Goal: Task Accomplishment & Management: Use online tool/utility

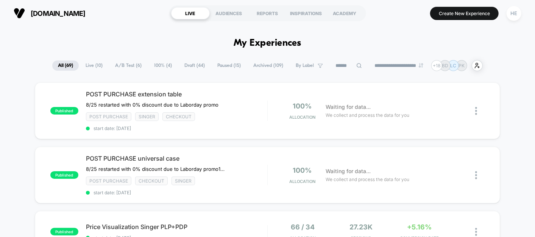
click at [156, 64] on span "100% ( 4 )" at bounding box center [162, 66] width 29 height 10
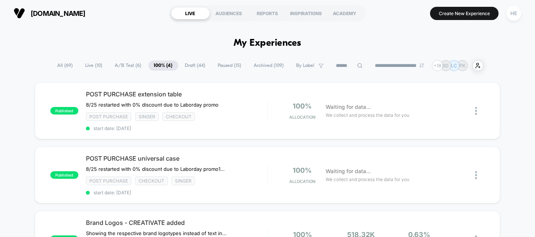
click at [83, 68] on span "Live ( 10 )" at bounding box center [94, 66] width 28 height 10
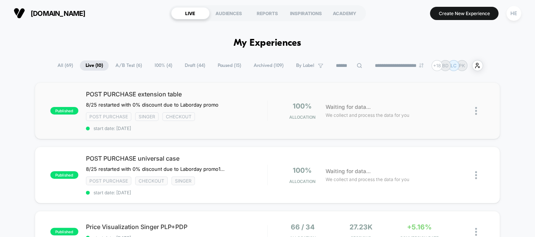
scroll to position [123, 0]
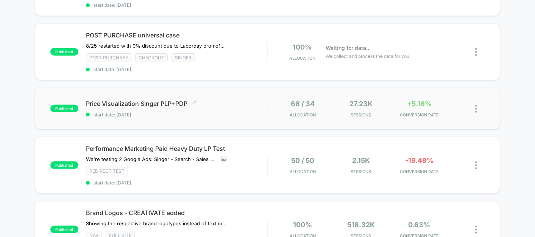
click at [259, 105] on div "Price Visualization Singer PLP+PDP Click to edit experience details Click to ed…" at bounding box center [176, 109] width 181 height 18
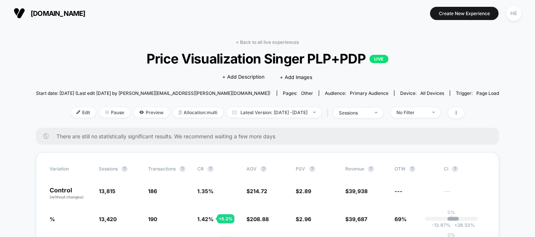
scroll to position [74, 0]
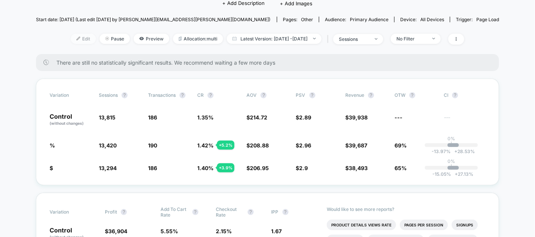
click at [71, 42] on span "Edit" at bounding box center [83, 39] width 25 height 10
